Goal: Information Seeking & Learning: Learn about a topic

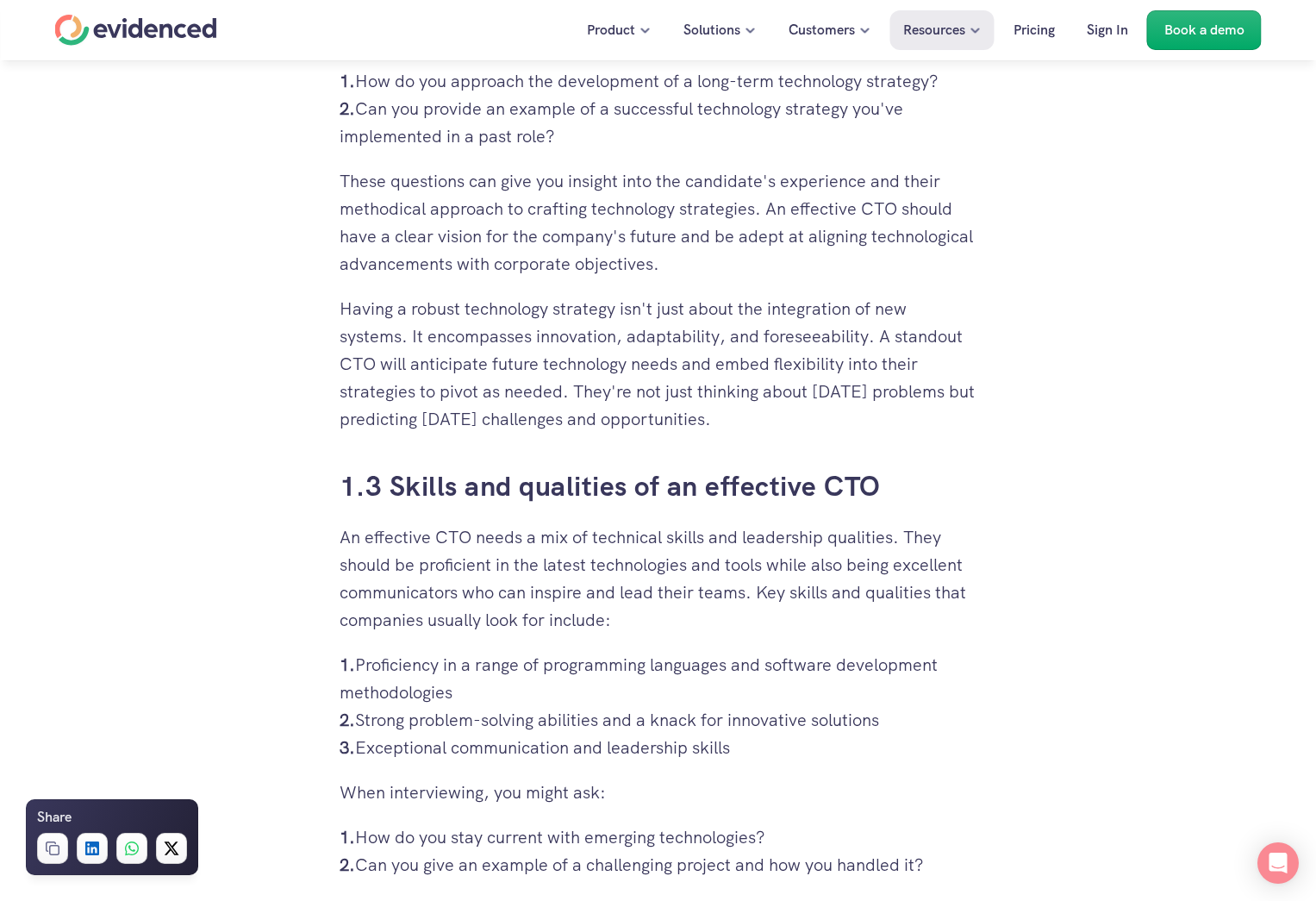
scroll to position [1896, 0]
